Goal: Information Seeking & Learning: Learn about a topic

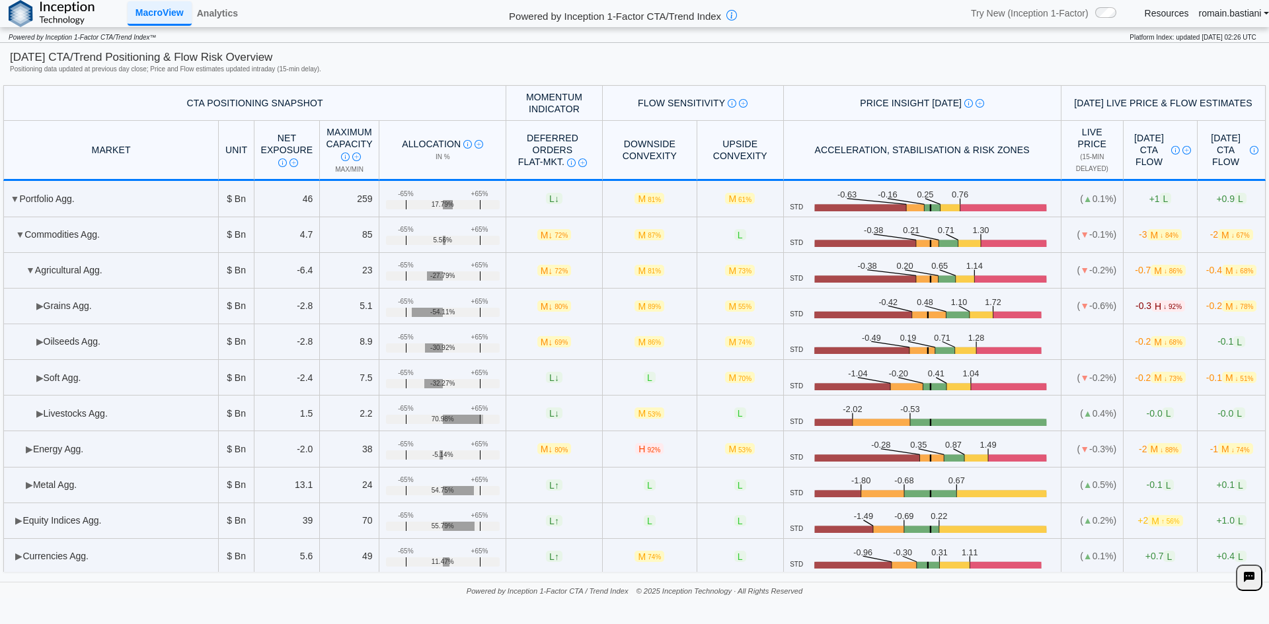
click at [1179, 10] on link "Resources" at bounding box center [1166, 13] width 44 height 12
click at [223, 20] on link "Analytics" at bounding box center [218, 13] width 52 height 22
click at [211, 23] on link "Analytics" at bounding box center [218, 13] width 52 height 22
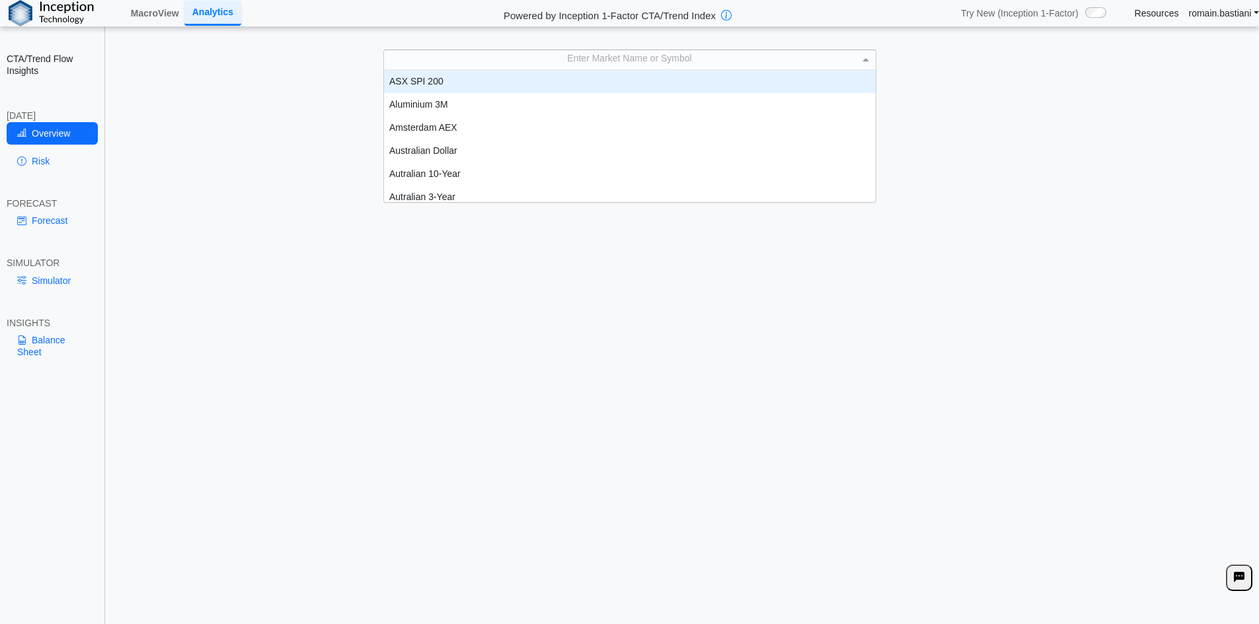
click at [484, 59] on div "Enter Market Name or Symbol" at bounding box center [630, 59] width 492 height 19
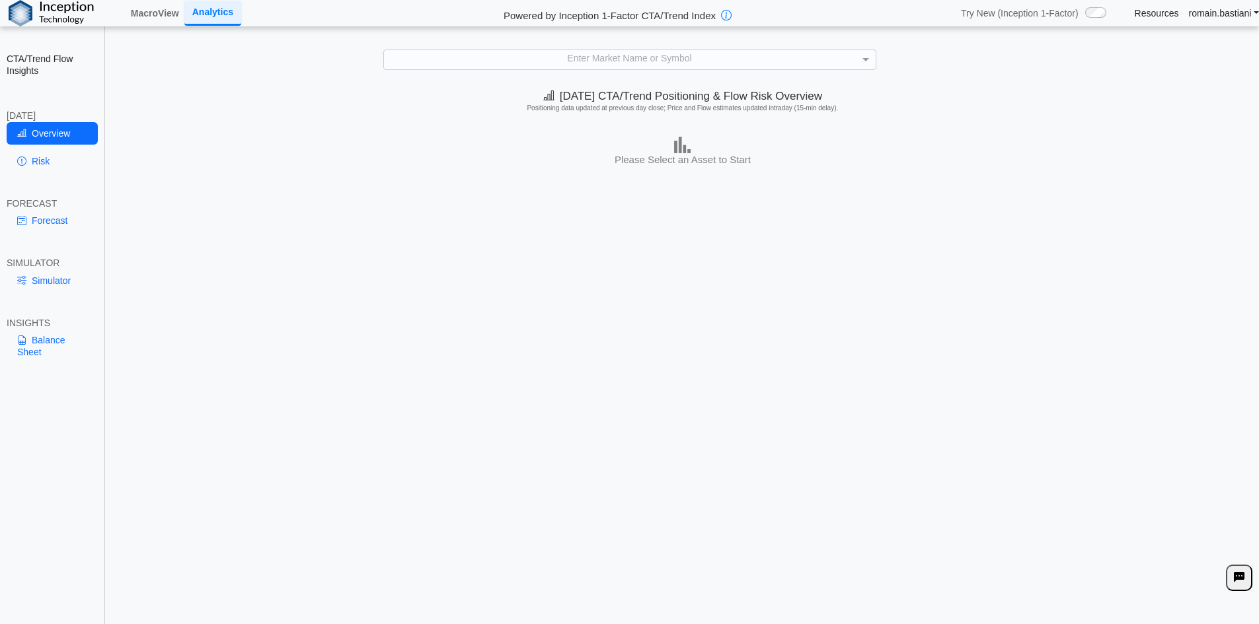
click at [174, 248] on div "Today's CTA/Trend Positioning & Flow Risk Overview Positioning data updated at …" at bounding box center [682, 354] width 1152 height 543
click at [1214, 15] on link "romain.bastiani" at bounding box center [1224, 13] width 71 height 12
click at [178, 20] on link "MacroView" at bounding box center [155, 13] width 59 height 22
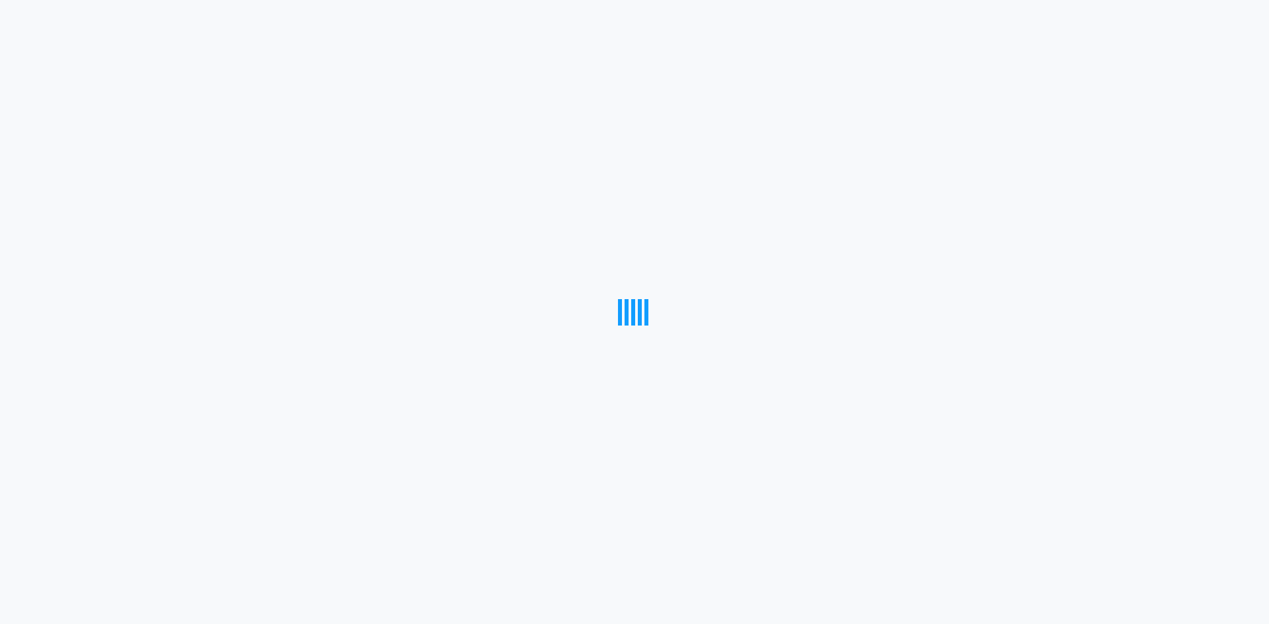
drag, startPoint x: 405, startPoint y: 44, endPoint x: 412, endPoint y: 45, distance: 7.4
